Goal: Information Seeking & Learning: Compare options

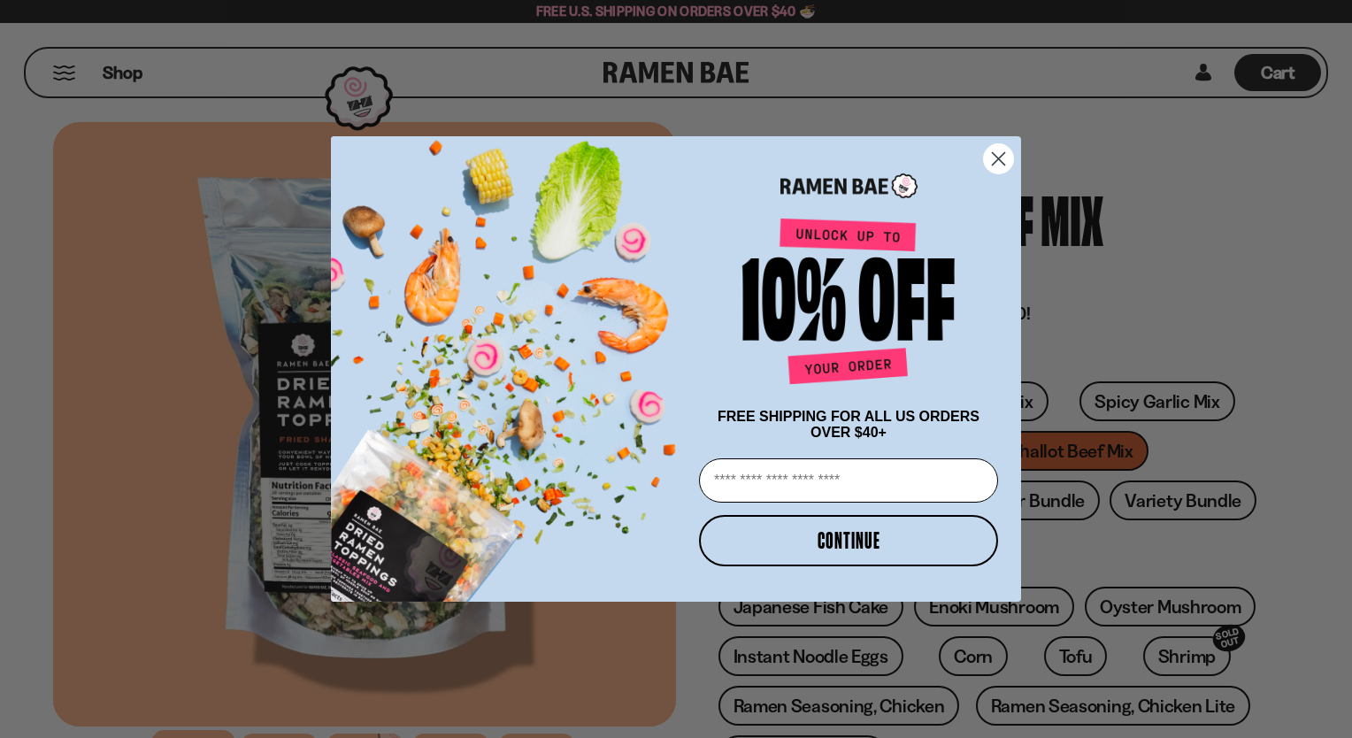
click at [997, 154] on icon "Close dialog" at bounding box center [998, 158] width 12 height 12
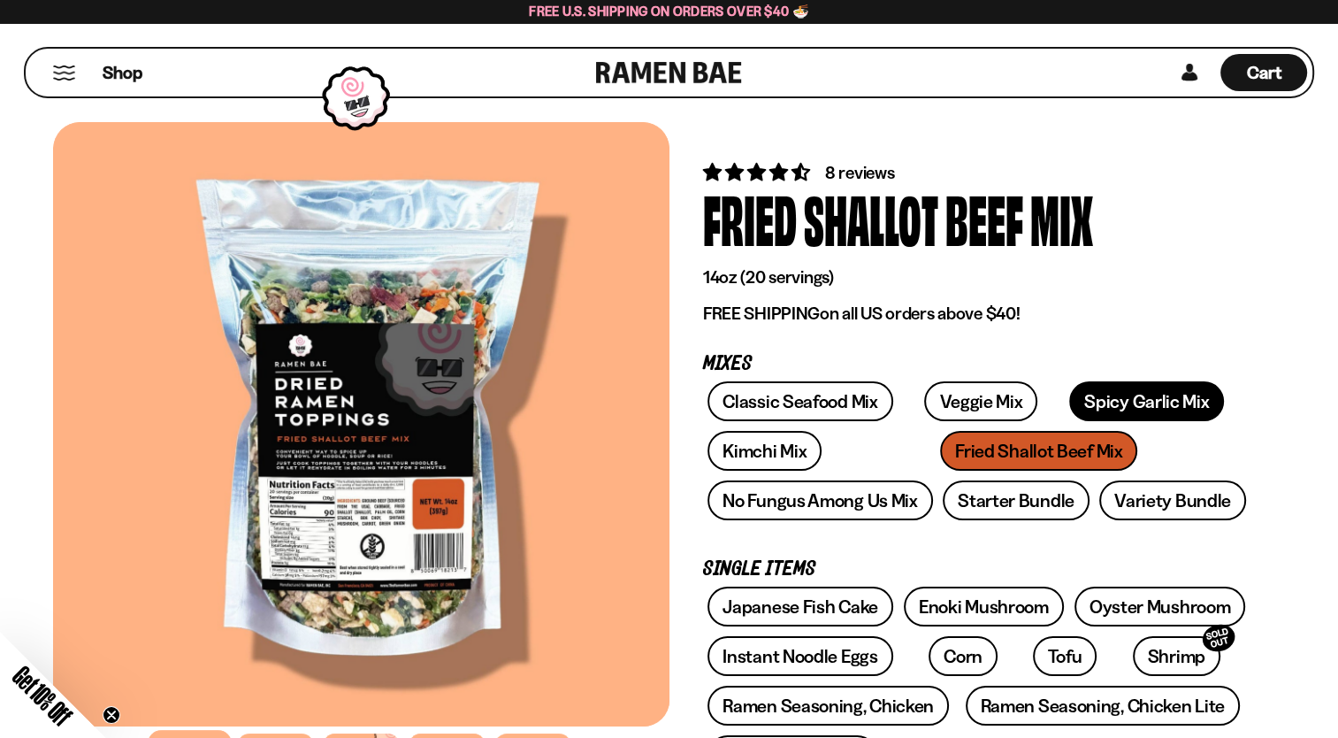
click at [1111, 402] on link "Spicy Garlic Mix" at bounding box center [1146, 401] width 155 height 40
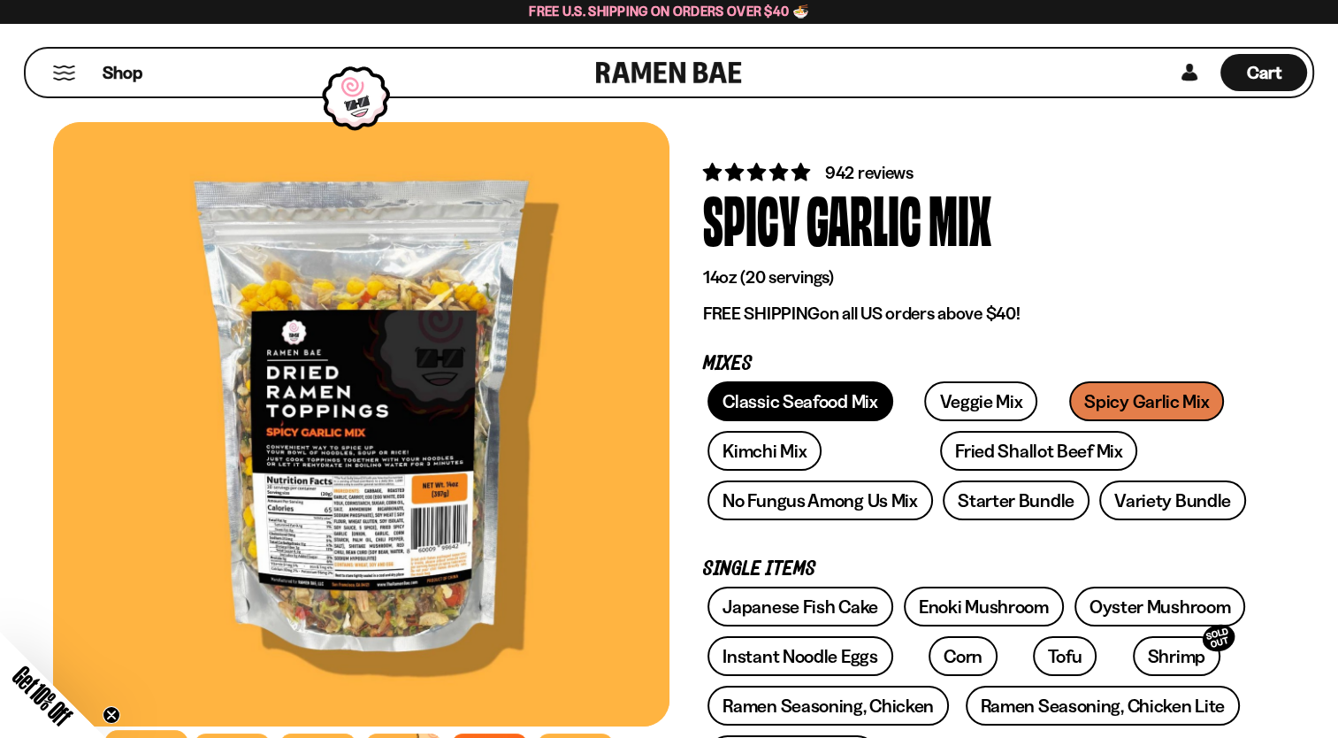
click at [852, 406] on link "Classic Seafood Mix" at bounding box center [800, 401] width 185 height 40
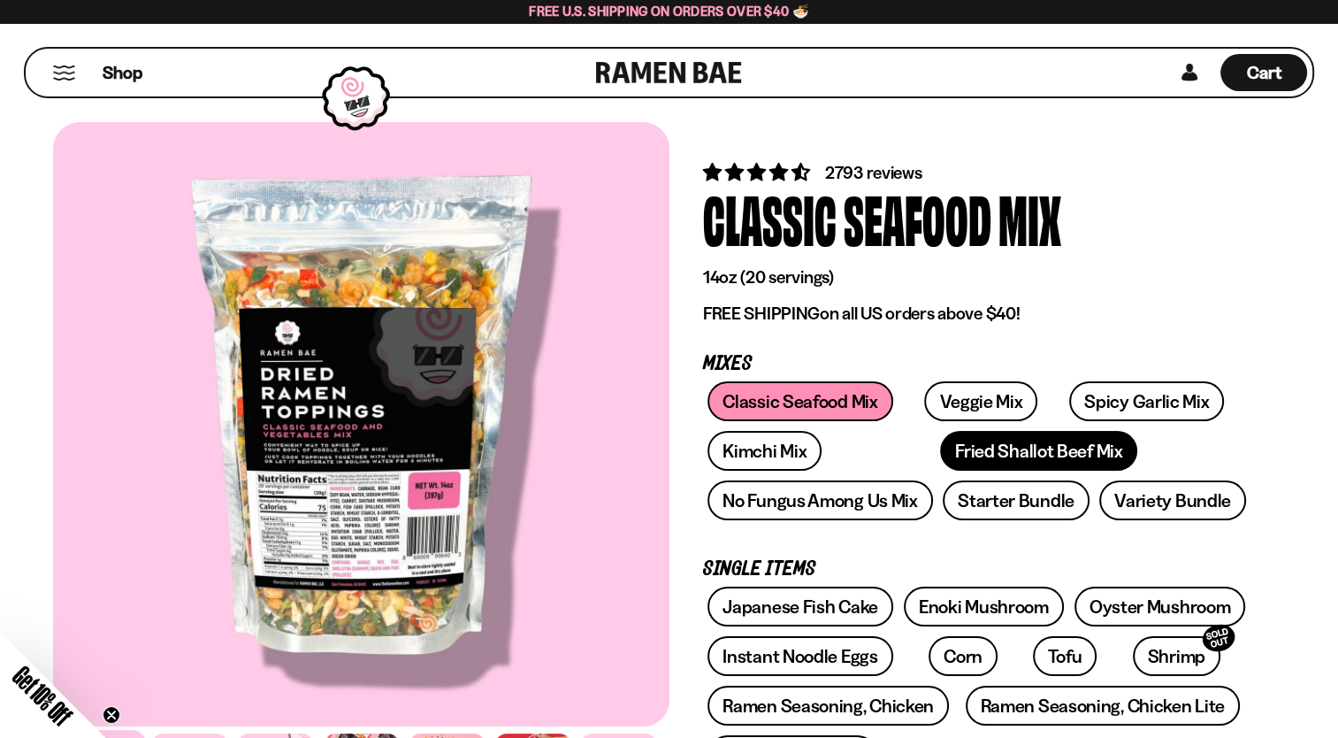
click at [940, 441] on link "Fried Shallot Beef Mix" at bounding box center [1038, 451] width 197 height 40
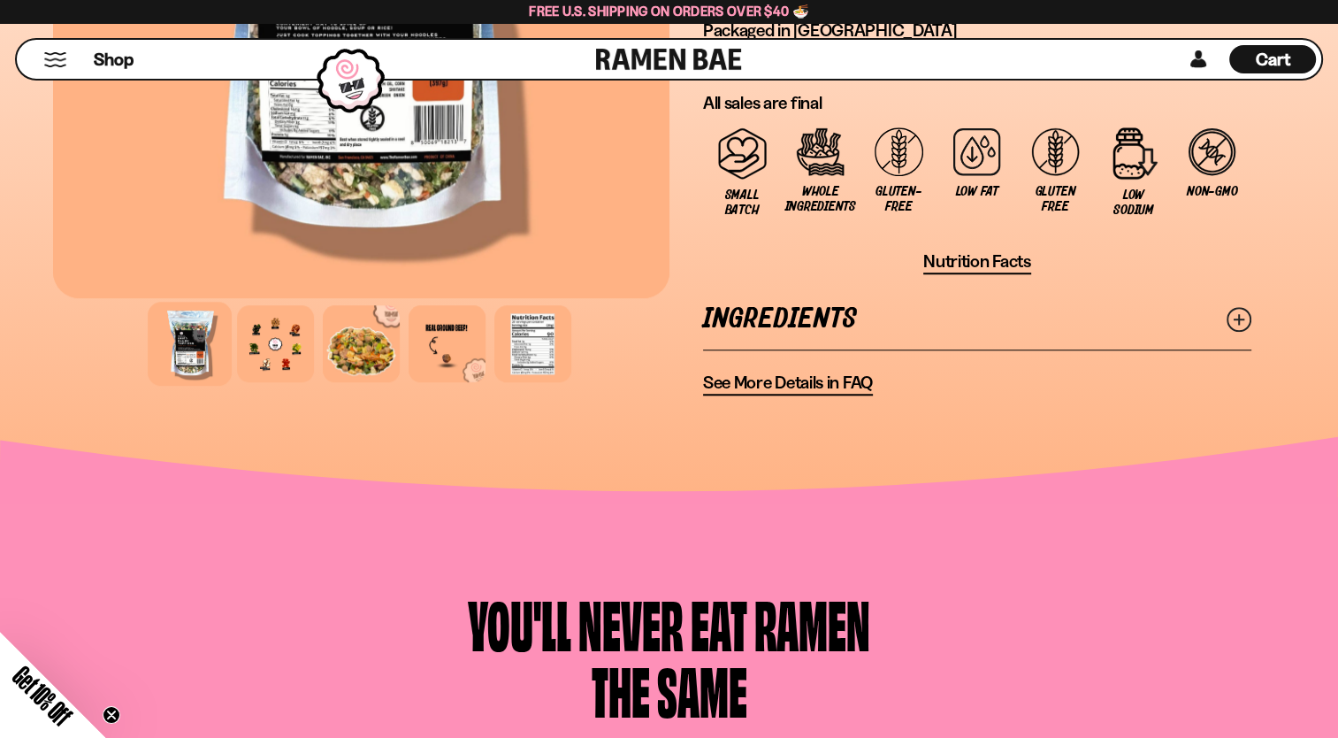
scroll to position [802, 0]
